Goal: Task Accomplishment & Management: Manage account settings

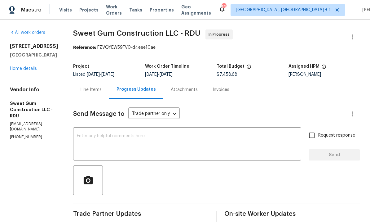
click at [28, 70] on link "Home details" at bounding box center [23, 68] width 27 height 4
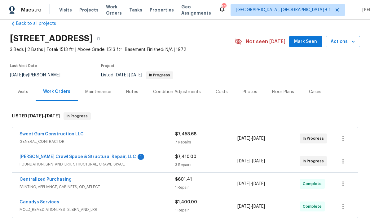
scroll to position [12, 0]
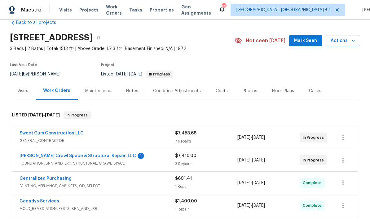
click at [101, 158] on link "Falcone Crawl Space & Structural Repair, LLC" at bounding box center [78, 156] width 117 height 4
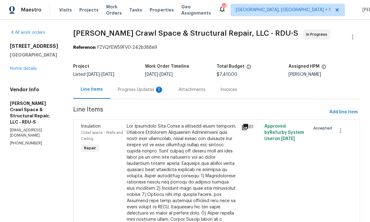
click at [148, 92] on div "Progress Updates 1" at bounding box center [141, 90] width 46 height 6
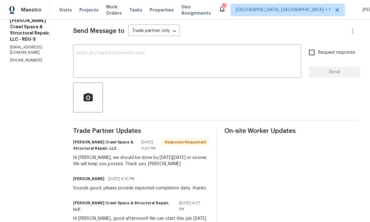
scroll to position [83, 0]
click at [126, 51] on textarea at bounding box center [187, 62] width 221 height 22
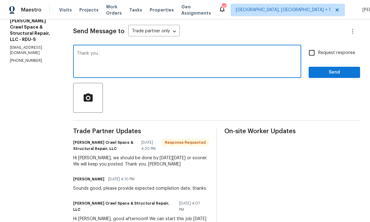
type textarea "Thank you ."
click at [319, 46] on input "Request response" at bounding box center [312, 52] width 13 height 13
checkbox input "true"
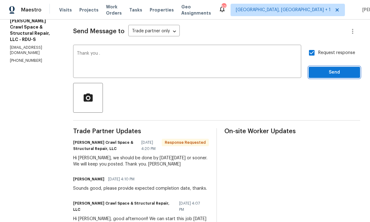
click at [334, 67] on button "Send" at bounding box center [334, 72] width 51 height 11
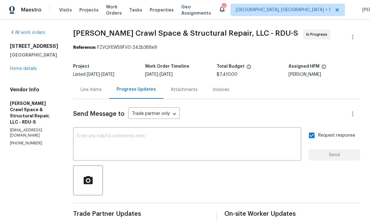
scroll to position [0, 0]
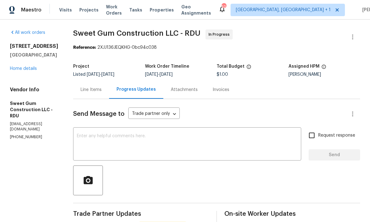
click at [21, 70] on link "Home details" at bounding box center [23, 68] width 27 height 4
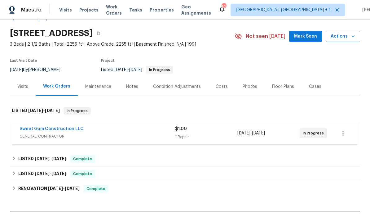
scroll to position [17, 0]
click at [56, 130] on link "Sweet Gum Construction LLC" at bounding box center [52, 128] width 64 height 4
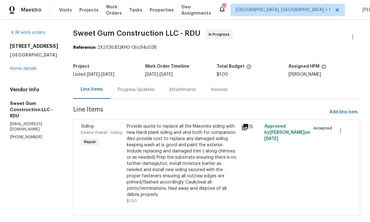
click at [146, 88] on div "Progress Updates" at bounding box center [136, 90] width 37 height 6
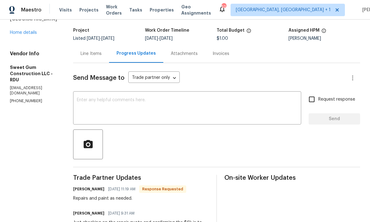
scroll to position [36, 0]
click at [26, 34] on link "Home details" at bounding box center [23, 33] width 27 height 4
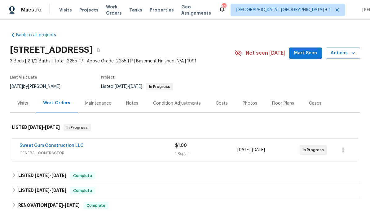
click at [59, 146] on link "Sweet Gum Construction LLC" at bounding box center [52, 145] width 64 height 4
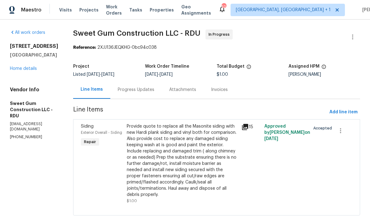
click at [143, 90] on div "Progress Updates" at bounding box center [136, 90] width 37 height 6
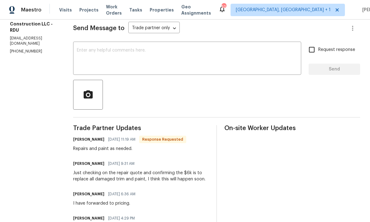
scroll to position [100, 0]
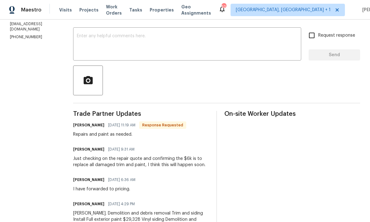
click at [113, 44] on textarea at bounding box center [187, 45] width 221 height 22
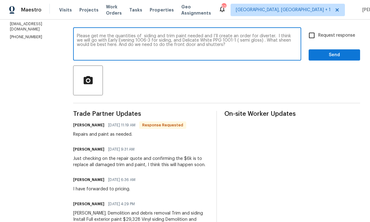
click at [157, 43] on textarea "Please get me the quantities of siding and trim paint needed and I’ll create an…" at bounding box center [187, 45] width 221 height 22
click at [186, 48] on textarea "Please get me the quantities of siding and trim paint needed and I’ll create an…" at bounding box center [187, 45] width 221 height 22
click at [186, 47] on textarea "Please get me the quantities of siding and trim paint needed and I’ll create an…" at bounding box center [187, 45] width 221 height 22
click at [292, 45] on textarea "Please get me the quantities of siding and trim paint needed and I’ll create an…" at bounding box center [187, 45] width 221 height 22
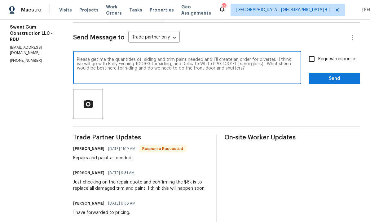
scroll to position [76, 0]
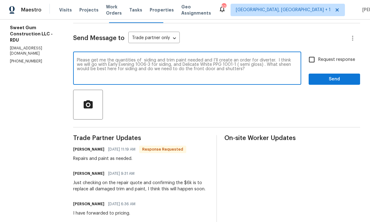
click at [293, 69] on textarea "Please get me the quantities of siding and trim paint needed and I’ll create an…" at bounding box center [187, 69] width 221 height 22
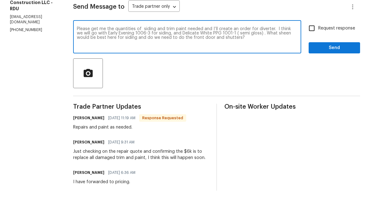
scroll to position [23, 0]
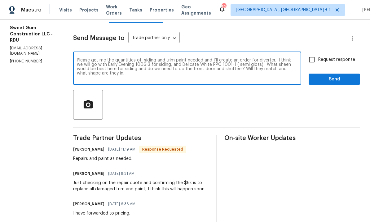
type textarea "Please get me the quantities of siding and trim paint needed and I’ll create an…"
click at [316, 53] on input "Request response" at bounding box center [312, 59] width 13 height 13
checkbox input "true"
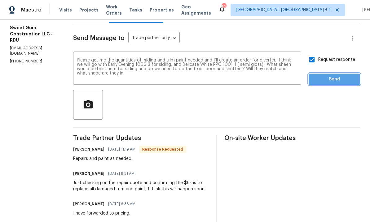
click at [344, 75] on span "Send" at bounding box center [335, 79] width 42 height 8
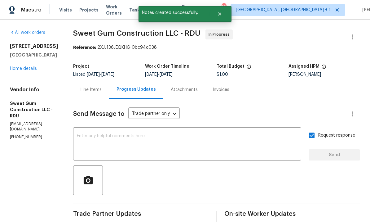
click at [31, 66] on link "Home details" at bounding box center [23, 68] width 27 height 4
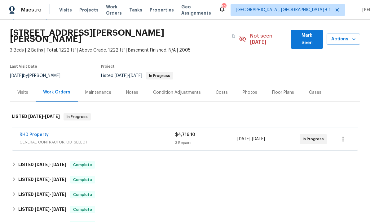
scroll to position [17, 0]
click at [46, 133] on link "RHD Property" at bounding box center [34, 135] width 29 height 4
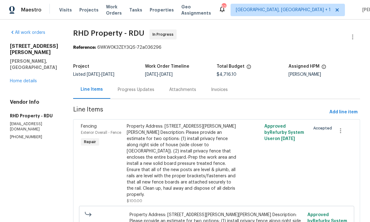
click at [137, 89] on div "Progress Updates" at bounding box center [136, 90] width 37 height 6
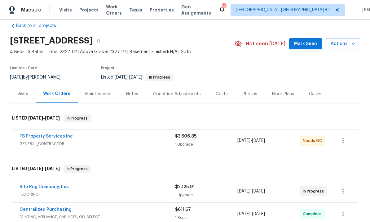
scroll to position [6, 0]
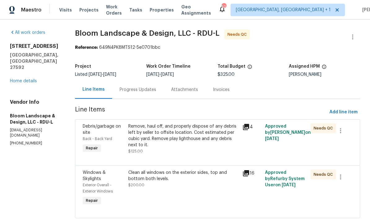
click at [168, 180] on div "Clean all windows on the exterior sides, top and bottom both levels." at bounding box center [183, 175] width 110 height 12
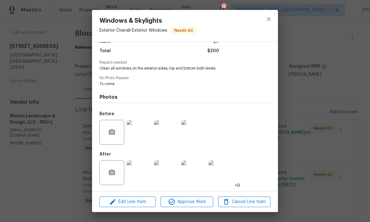
scroll to position [50, 0]
click at [149, 176] on img at bounding box center [139, 172] width 25 height 25
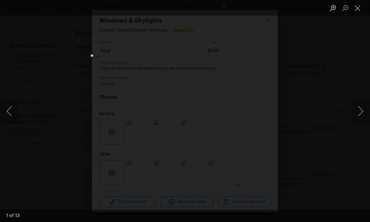
click at [363, 109] on button "Next image" at bounding box center [361, 111] width 19 height 25
click at [363, 110] on button "Next image" at bounding box center [361, 111] width 19 height 25
click at [367, 108] on button "Next image" at bounding box center [361, 111] width 19 height 25
click at [366, 110] on button "Next image" at bounding box center [361, 111] width 19 height 25
click at [366, 111] on button "Next image" at bounding box center [361, 111] width 19 height 25
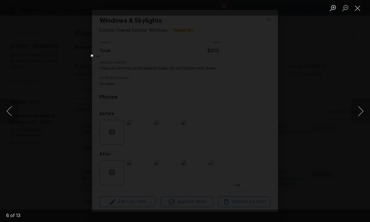
click at [367, 130] on div "Lightbox" at bounding box center [185, 111] width 370 height 222
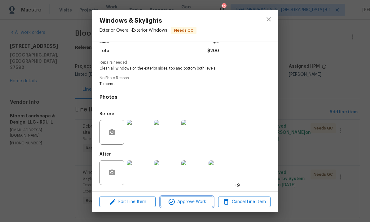
click at [190, 201] on span "Approve Work" at bounding box center [187, 202] width 49 height 8
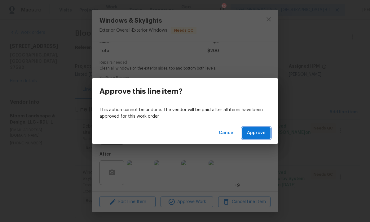
click at [259, 133] on span "Approve" at bounding box center [256, 133] width 19 height 8
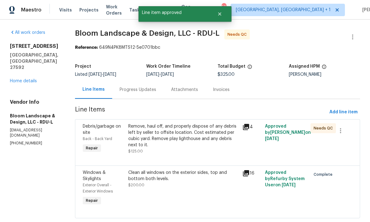
click at [205, 139] on div "Remove, haul off, and properly dispose of any debris left by seller to offsite …" at bounding box center [183, 135] width 110 height 25
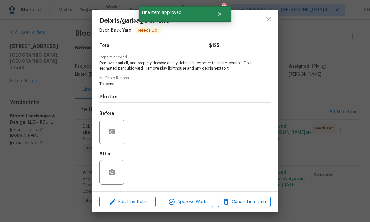
scroll to position [55, 0]
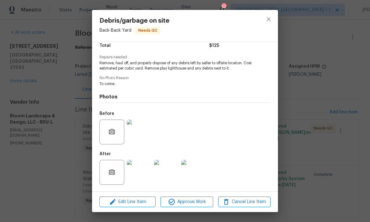
click at [142, 177] on img at bounding box center [139, 172] width 25 height 25
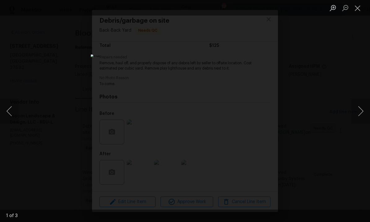
click at [367, 113] on button "Next image" at bounding box center [361, 111] width 19 height 25
click at [365, 112] on button "Next image" at bounding box center [361, 111] width 19 height 25
click at [365, 111] on button "Next image" at bounding box center [361, 111] width 19 height 25
click at [368, 128] on div "Lightbox" at bounding box center [185, 111] width 370 height 222
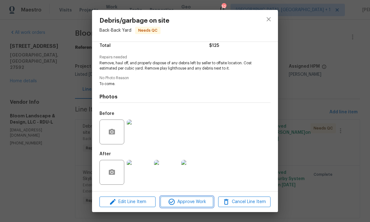
click at [191, 206] on button "Approve Work" at bounding box center [187, 201] width 52 height 11
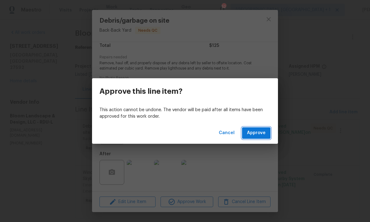
click at [261, 133] on span "Approve" at bounding box center [256, 133] width 19 height 8
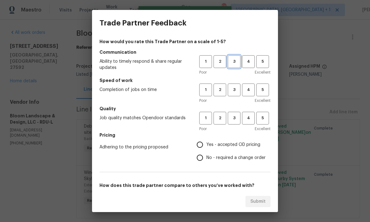
click at [233, 66] on button "3" at bounding box center [234, 61] width 13 height 13
click at [237, 87] on span "3" at bounding box center [234, 89] width 11 height 7
click at [237, 122] on button "3" at bounding box center [234, 118] width 13 height 13
click at [202, 145] on input "Yes - accepted OD pricing" at bounding box center [200, 144] width 13 height 13
radio input "true"
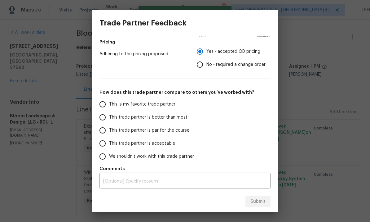
scroll to position [93, 0]
click at [106, 131] on input "This trade partner is par for the course" at bounding box center [102, 130] width 13 height 13
click at [257, 201] on span "Submit" at bounding box center [258, 202] width 15 height 8
radio input "true"
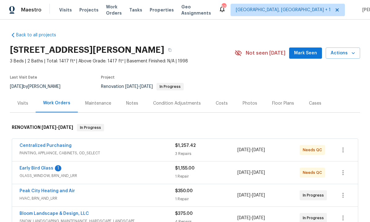
click at [47, 168] on link "Early Bird Glass" at bounding box center [37, 168] width 34 height 4
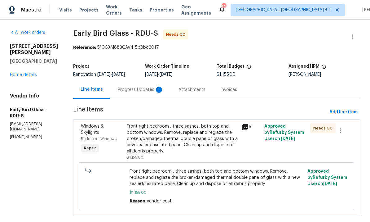
click at [135, 90] on div "Progress Updates 1" at bounding box center [141, 90] width 46 height 6
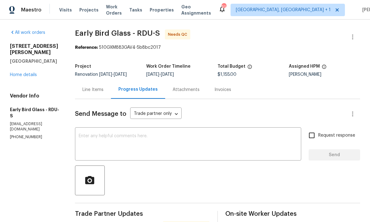
click at [23, 76] on link "Home details" at bounding box center [23, 75] width 27 height 4
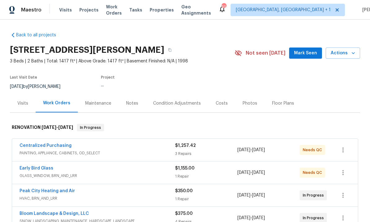
click at [26, 79] on span "Last Visit Date" at bounding box center [23, 77] width 27 height 4
click at [313, 48] on button "Mark Seen" at bounding box center [305, 52] width 33 height 11
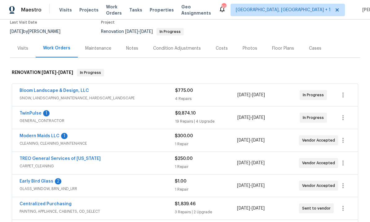
scroll to position [53, 0]
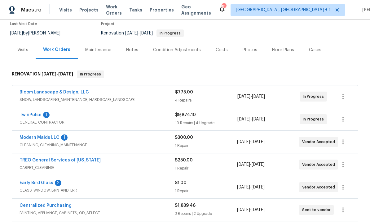
click at [42, 183] on link "Early Bird Glass" at bounding box center [37, 183] width 34 height 4
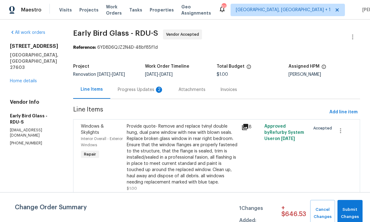
click at [133, 86] on div "Progress Updates 2" at bounding box center [140, 89] width 61 height 18
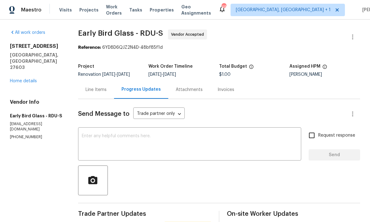
click at [28, 79] on link "Home details" at bounding box center [23, 81] width 27 height 4
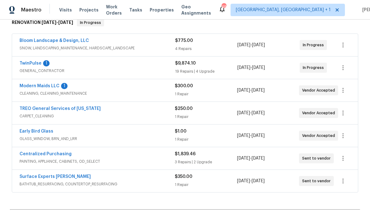
scroll to position [109, 0]
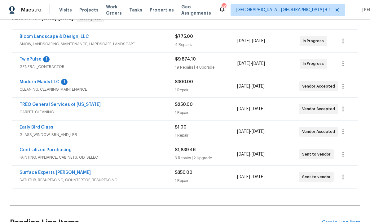
click at [43, 129] on link "Early Bird Glass" at bounding box center [37, 127] width 34 height 4
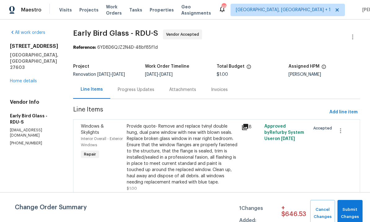
click at [192, 157] on div "Provide quote- Remove and replace tvinyl double hung, dual pane window with new…" at bounding box center [182, 154] width 111 height 62
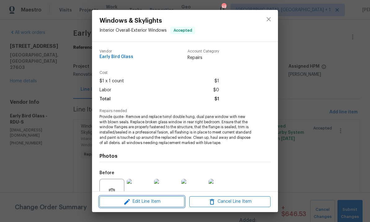
click at [158, 204] on span "Edit Line Item" at bounding box center [141, 202] width 81 height 8
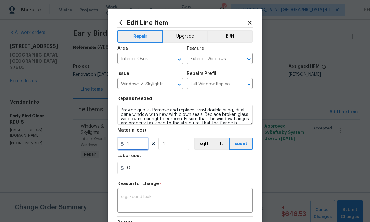
click at [139, 147] on input "1" at bounding box center [133, 143] width 31 height 12
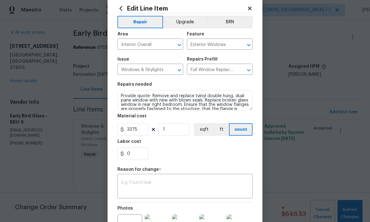
scroll to position [15, 0]
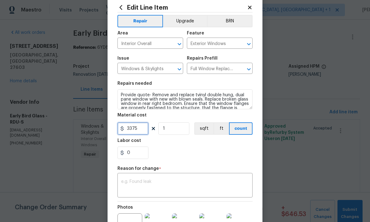
type input "3375"
click at [142, 183] on textarea at bounding box center [185, 185] width 128 height 13
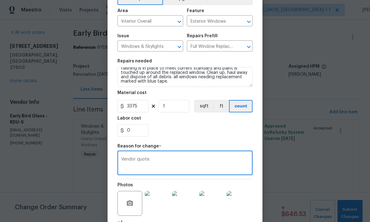
scroll to position [26, 0]
type textarea "Vendor quote."
click at [141, 84] on textarea "Provide quote- Remove and replace tvinyl double hung, dual pane window with new…" at bounding box center [185, 77] width 135 height 20
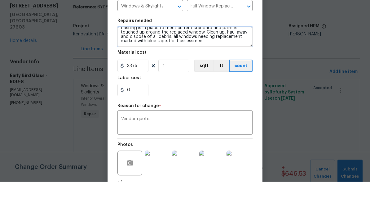
click at [181, 67] on textarea "Provide quote- Remove and replace tvinyl double hung, dual pane window with new…" at bounding box center [185, 77] width 135 height 20
paste textarea "Window Sash Replacement 22 1/4 x 23 7/8 Low E Annealed $375.00 1 $375.00 Window…"
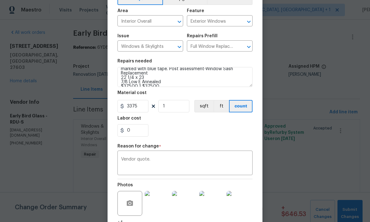
scroll to position [39, 0]
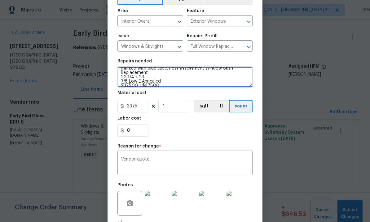
click at [226, 85] on textarea "Provide quote- Remove and replace tvinyl double hung, dual pane window with new…" at bounding box center [185, 77] width 135 height 20
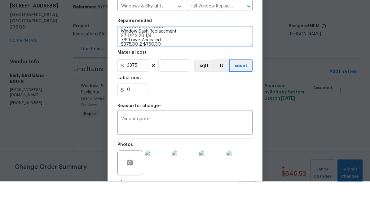
scroll to position [96, 0]
click at [165, 67] on textarea "Provide quote- Remove and replace tvinyl double hung, dual pane window with new…" at bounding box center [185, 77] width 135 height 20
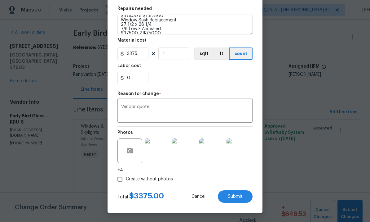
scroll to position [91, 0]
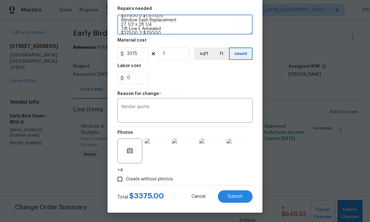
type textarea "Provide quote- Remove and replace tvinyl double hung, dual pane window with new…"
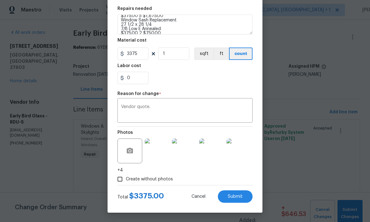
click at [244, 199] on button "Submit" at bounding box center [235, 196] width 35 height 12
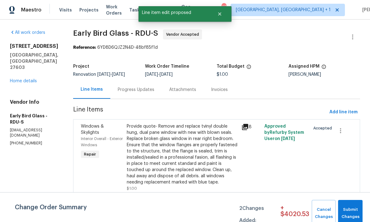
scroll to position [0, 0]
click at [345, 210] on span "Submit Changes" at bounding box center [351, 213] width 18 height 14
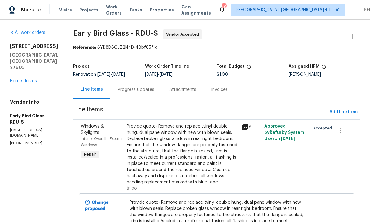
click at [129, 88] on div "Progress Updates" at bounding box center [136, 90] width 37 height 6
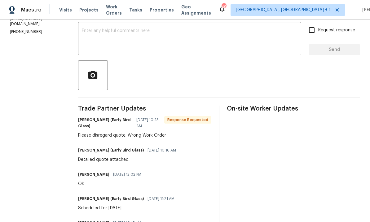
scroll to position [104, 0]
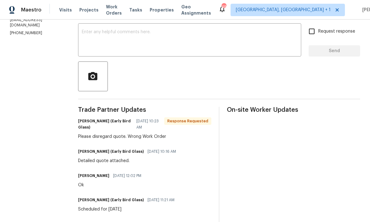
click at [106, 38] on textarea at bounding box center [190, 41] width 216 height 22
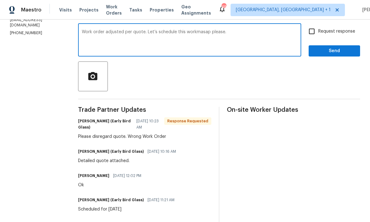
click at [205, 36] on textarea "Work order adjusted per quote. Let’s schedule this workmasap please." at bounding box center [190, 41] width 216 height 22
click at [210, 32] on textarea "Work order adjusted per quote. Let’s schedule this workmasap please." at bounding box center [190, 41] width 216 height 22
click at [237, 32] on textarea "Work order adjusted per quote. Let’s schedule this work asap please." at bounding box center [190, 41] width 216 height 22
type textarea "Work order adjusted per quote. Let’s schedule this work asap please. ."
click at [315, 31] on input "Request response" at bounding box center [312, 31] width 13 height 13
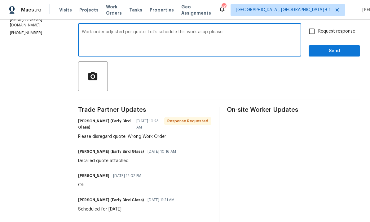
checkbox input "true"
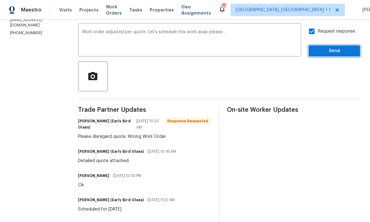
click at [339, 55] on span "Send" at bounding box center [335, 51] width 42 height 8
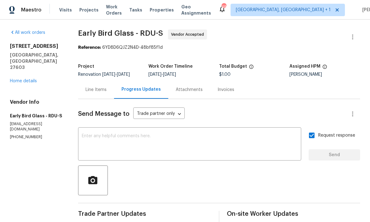
click at [29, 79] on link "Home details" at bounding box center [23, 81] width 27 height 4
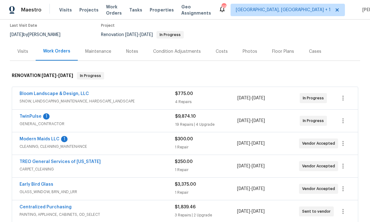
scroll to position [40, 0]
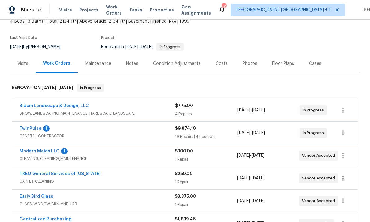
click at [228, 61] on div "Costs" at bounding box center [221, 63] width 27 height 18
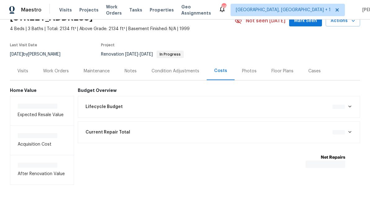
scroll to position [9, 0]
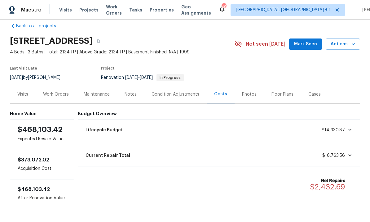
click at [56, 95] on div "Work Orders" at bounding box center [56, 94] width 26 height 6
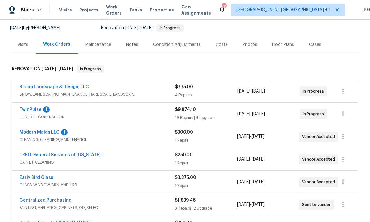
scroll to position [62, 0]
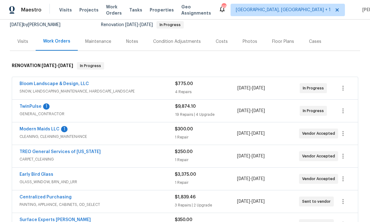
click at [37, 108] on link "TwinPulse" at bounding box center [31, 106] width 22 height 4
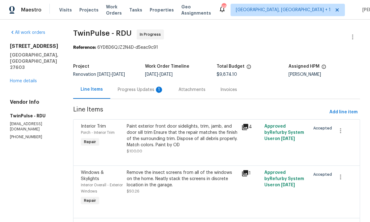
click at [137, 89] on div "Progress Updates 1" at bounding box center [141, 90] width 46 height 6
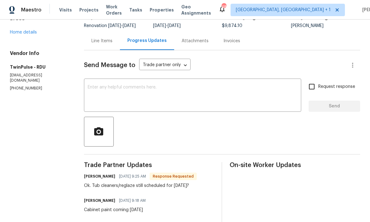
scroll to position [25, 0]
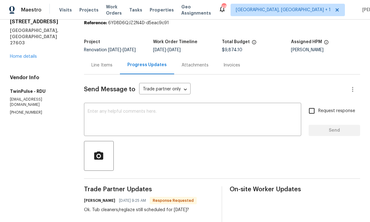
click at [23, 54] on link "Home details" at bounding box center [23, 56] width 27 height 4
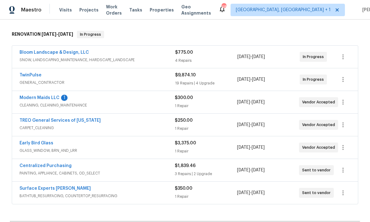
scroll to position [93, 0]
click at [53, 190] on link "Surface Experts Cary" at bounding box center [55, 188] width 71 height 4
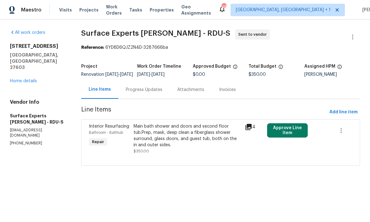
click at [290, 135] on button "Approve Line Item" at bounding box center [287, 130] width 41 height 14
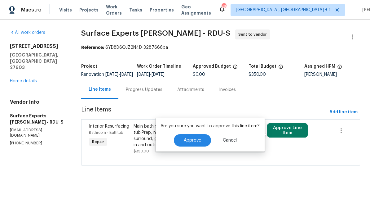
click at [193, 141] on span "Approve" at bounding box center [192, 140] width 17 height 5
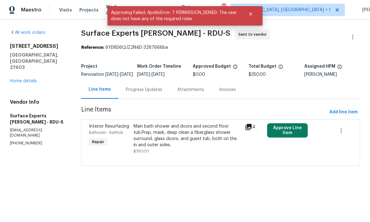
click at [142, 92] on div "Progress Updates" at bounding box center [144, 90] width 37 height 6
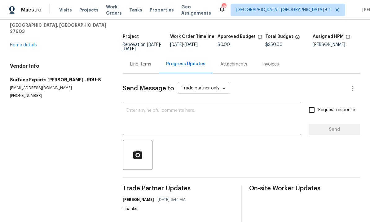
scroll to position [29, 0]
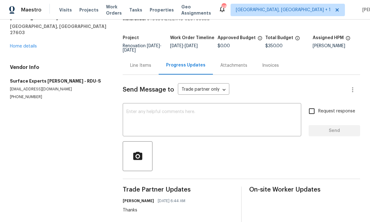
click at [29, 44] on link "Home details" at bounding box center [23, 46] width 27 height 4
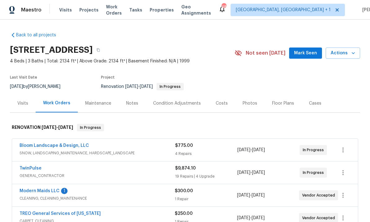
click at [33, 169] on link "TwinPulse" at bounding box center [31, 168] width 22 height 4
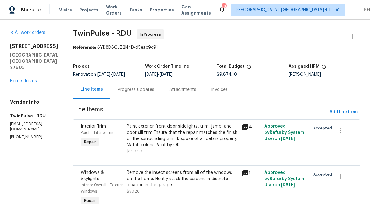
click at [136, 88] on div "Progress Updates" at bounding box center [136, 90] width 37 height 6
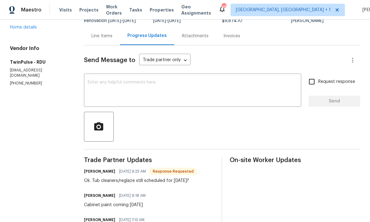
scroll to position [54, 0]
click at [108, 87] on textarea at bounding box center [193, 91] width 210 height 22
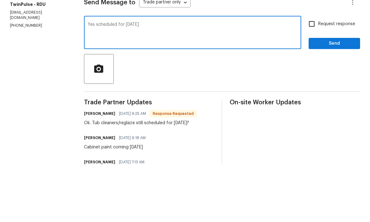
type textarea "Yes scheduled for today"
click at [310, 75] on input "Request response" at bounding box center [312, 81] width 13 height 13
checkbox input "true"
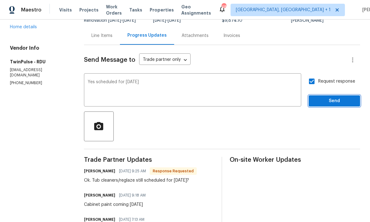
click at [338, 97] on span "Send" at bounding box center [335, 101] width 42 height 8
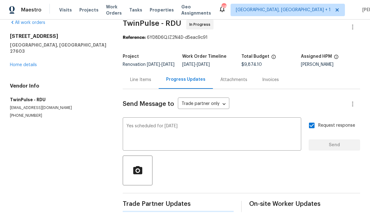
scroll to position [0, 0]
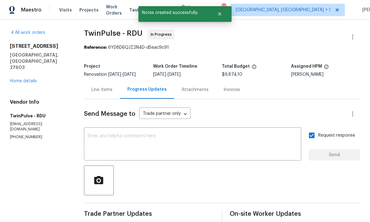
click at [28, 59] on div "All work orders 2901 Piney Ct Raleigh, NC 27603 Home details Vendor Info TwinPu…" at bounding box center [39, 84] width 59 height 110
click at [27, 79] on link "Home details" at bounding box center [23, 81] width 27 height 4
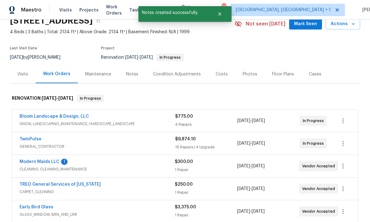
scroll to position [29, 0]
click at [45, 204] on link "Early Bird Glass" at bounding box center [37, 206] width 34 height 4
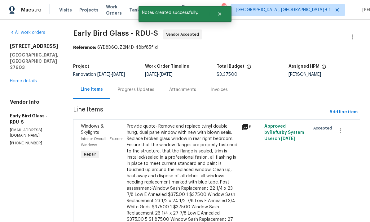
click at [132, 80] on div "Progress Updates" at bounding box center [135, 89] width 51 height 18
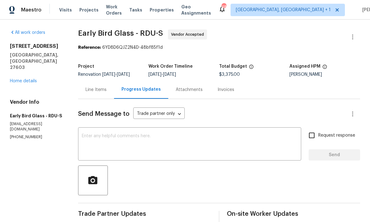
click at [118, 134] on textarea at bounding box center [190, 145] width 216 height 22
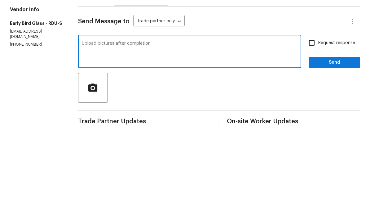
type textarea "Upload pictures after completion."
click at [314, 129] on input "Request response" at bounding box center [312, 135] width 13 height 13
checkbox input "true"
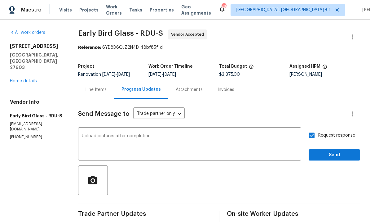
click at [335, 151] on span "Send" at bounding box center [335, 155] width 42 height 8
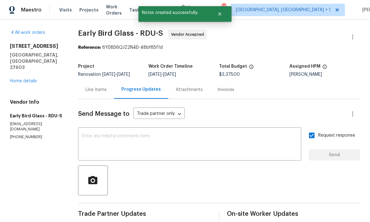
click at [24, 79] on link "Home details" at bounding box center [23, 81] width 27 height 4
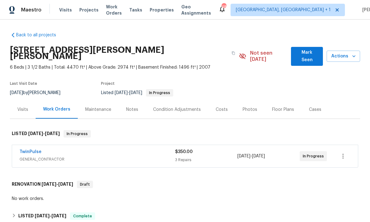
click at [32, 150] on link "TwinPulse" at bounding box center [31, 152] width 22 height 4
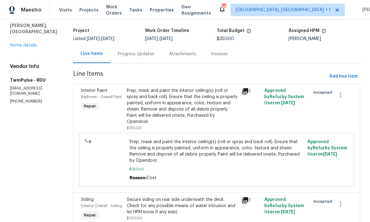
scroll to position [31, 0]
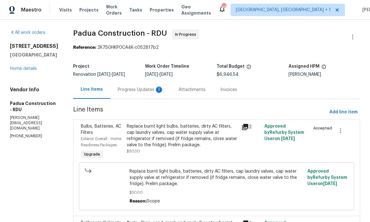
click at [24, 71] on link "Home details" at bounding box center [23, 68] width 27 height 4
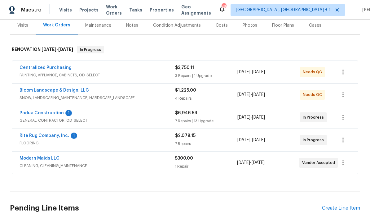
scroll to position [90, 0]
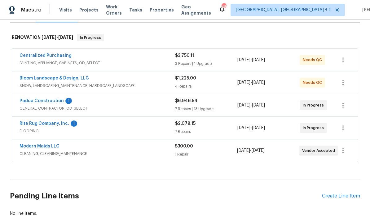
click at [47, 101] on link "Padua Construction" at bounding box center [42, 101] width 44 height 4
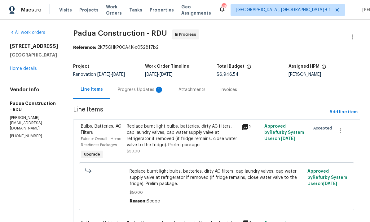
click at [123, 91] on div "Progress Updates 1" at bounding box center [141, 90] width 46 height 6
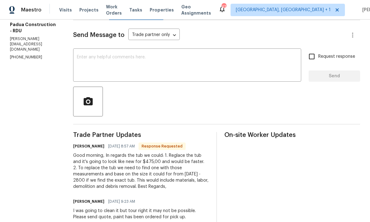
scroll to position [84, 0]
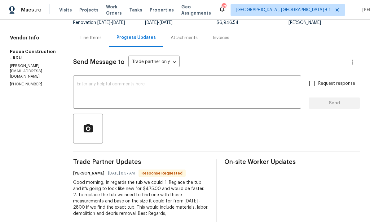
scroll to position [51, 0]
click at [81, 39] on div "Line Items" at bounding box center [91, 38] width 21 height 6
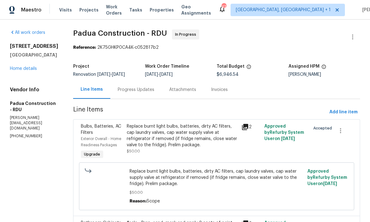
click at [29, 71] on link "Home details" at bounding box center [23, 68] width 27 height 4
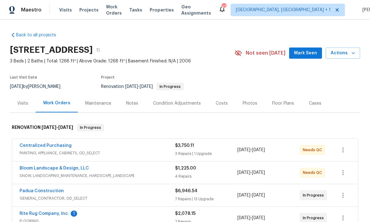
click at [49, 191] on link "Padua Construction" at bounding box center [42, 191] width 44 height 4
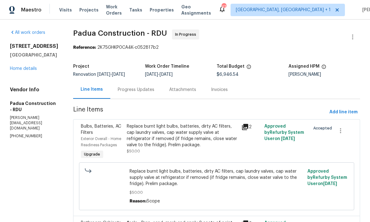
click at [123, 91] on div "Progress Updates" at bounding box center [136, 90] width 37 height 6
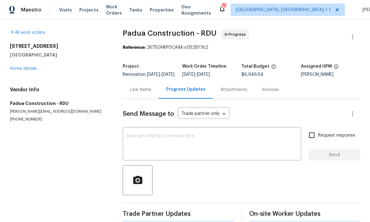
scroll to position [23, 0]
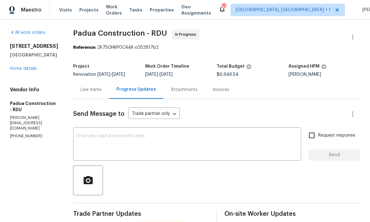
click at [96, 134] on textarea at bounding box center [187, 145] width 221 height 22
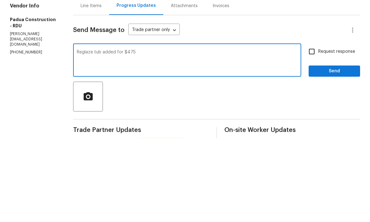
type textarea "Reglaze tub added for $475"
click at [316, 129] on input "Request response" at bounding box center [312, 135] width 13 height 13
checkbox input "true"
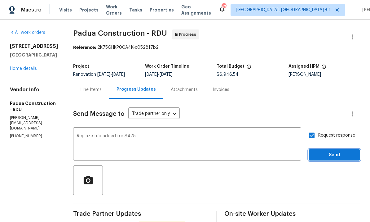
click at [332, 151] on span "Send" at bounding box center [335, 155] width 42 height 8
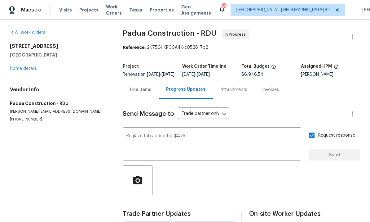
scroll to position [15, 0]
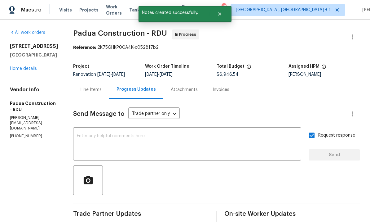
click at [24, 71] on link "Home details" at bounding box center [23, 68] width 27 height 4
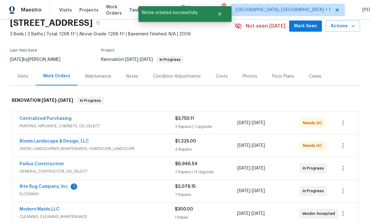
scroll to position [29, 0]
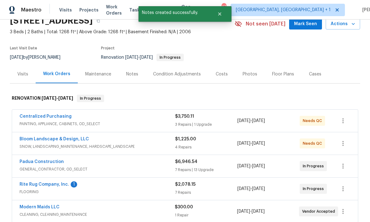
click at [60, 189] on span "FLOORING" at bounding box center [98, 192] width 156 height 6
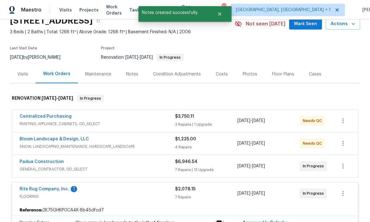
click at [56, 187] on link "Rite Rug Company, Inc." at bounding box center [45, 189] width 50 height 4
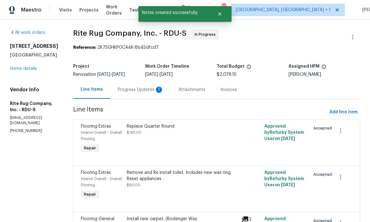
click at [145, 89] on div "Progress Updates 1" at bounding box center [141, 90] width 46 height 6
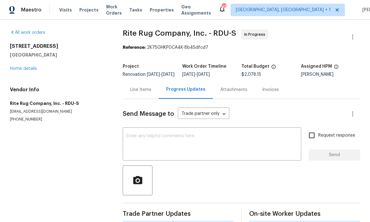
scroll to position [23, 0]
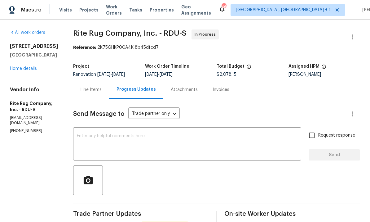
click at [101, 87] on div "Line Items" at bounding box center [91, 90] width 21 height 6
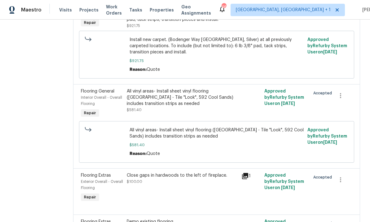
scroll to position [217, 0]
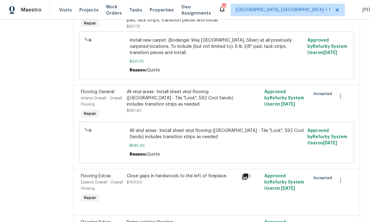
click at [177, 173] on div "Close gaps in hardwoods to the left of fireplace. $100.00" at bounding box center [182, 179] width 111 height 12
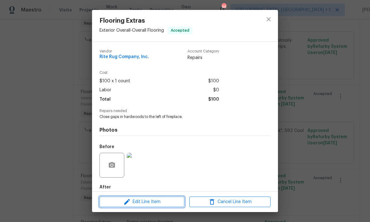
click at [145, 201] on span "Edit Line Item" at bounding box center [141, 202] width 81 height 8
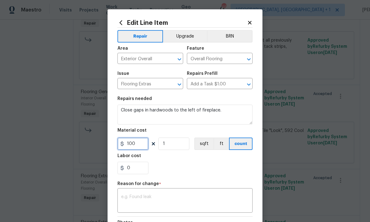
click at [143, 147] on input "100" at bounding box center [133, 143] width 31 height 12
type input "133.75"
click at [148, 204] on textarea at bounding box center [185, 201] width 128 height 13
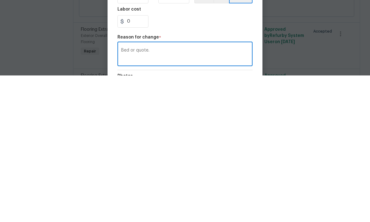
click at [157, 195] on textarea "Bed or quote." at bounding box center [185, 201] width 128 height 13
type textarea "B"
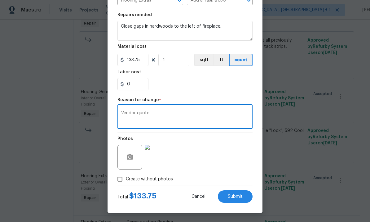
scroll to position [85, 0]
type textarea "Vendor quote"
click at [239, 198] on span "Submit" at bounding box center [235, 196] width 15 height 5
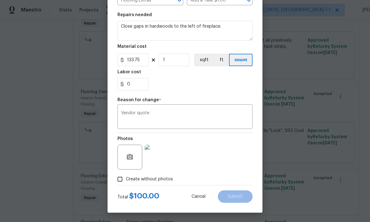
type input "100"
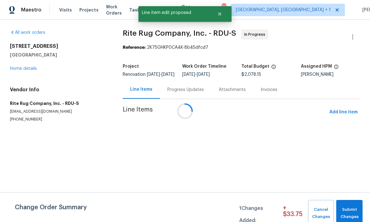
scroll to position [0, 0]
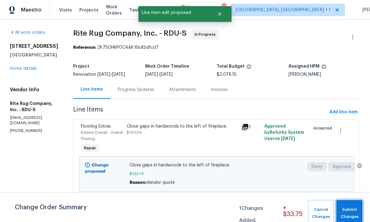
click at [356, 210] on span "Submit Changes" at bounding box center [350, 213] width 20 height 14
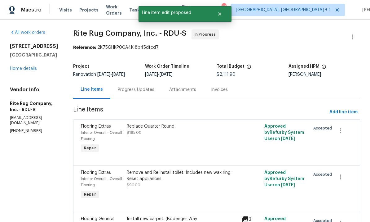
click at [143, 90] on div "Progress Updates" at bounding box center [136, 90] width 37 height 6
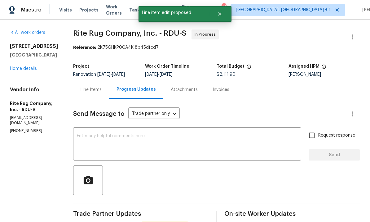
click at [129, 141] on textarea at bounding box center [187, 145] width 221 height 22
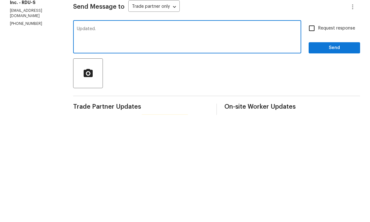
type textarea "Updated."
click at [314, 129] on input "Request response" at bounding box center [312, 135] width 13 height 13
checkbox input "true"
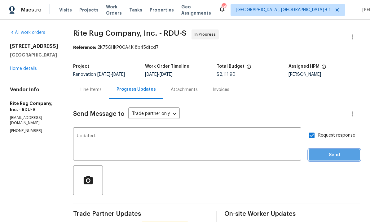
click at [335, 151] on span "Send" at bounding box center [335, 155] width 42 height 8
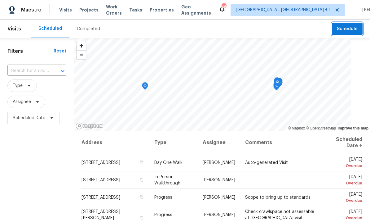
click at [352, 29] on span "Schedule" at bounding box center [347, 29] width 21 height 8
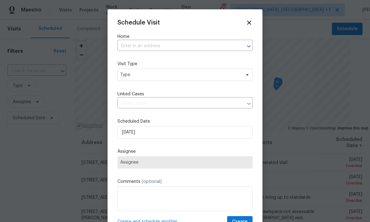
click at [159, 47] on input "text" at bounding box center [177, 46] width 118 height 10
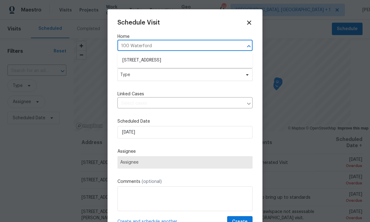
type input "100 Waterford"
click at [174, 60] on li "[STREET_ADDRESS]" at bounding box center [185, 60] width 135 height 10
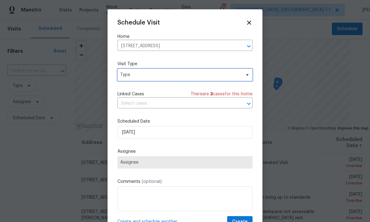
click at [243, 78] on span "Type" at bounding box center [185, 75] width 135 height 12
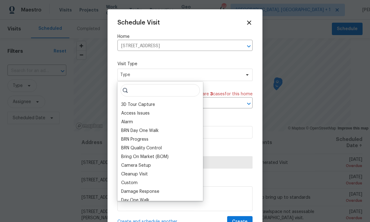
click at [138, 122] on div "Alarm" at bounding box center [160, 122] width 82 height 9
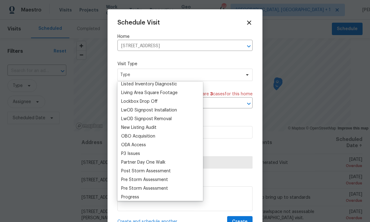
scroll to position [317, 0]
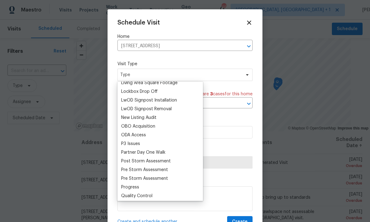
click at [144, 186] on div "Progress" at bounding box center [160, 187] width 82 height 9
click at [138, 186] on div "Progress" at bounding box center [130, 187] width 18 height 6
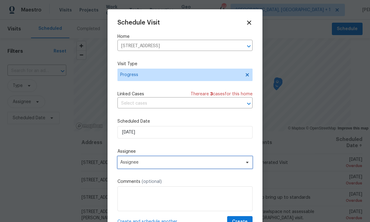
click at [247, 167] on span "Assignee" at bounding box center [185, 162] width 135 height 12
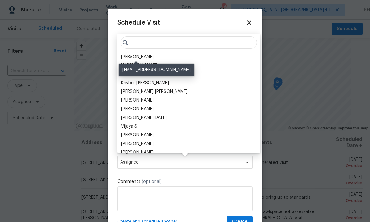
click at [147, 58] on div "[PERSON_NAME]" at bounding box center [137, 57] width 33 height 6
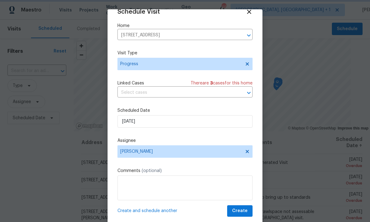
scroll to position [12, 0]
click at [243, 216] on button "Create" at bounding box center [239, 210] width 25 height 11
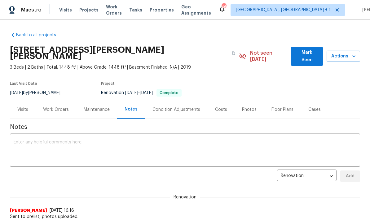
click at [60, 108] on div "Work Orders" at bounding box center [56, 109] width 41 height 18
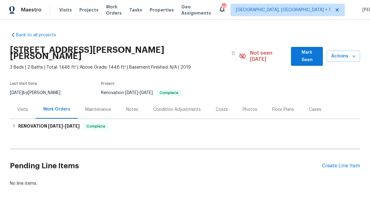
click at [132, 106] on div "Notes" at bounding box center [132, 109] width 27 height 18
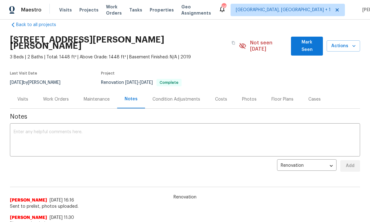
scroll to position [21, 0]
